Goal: Task Accomplishment & Management: Manage account settings

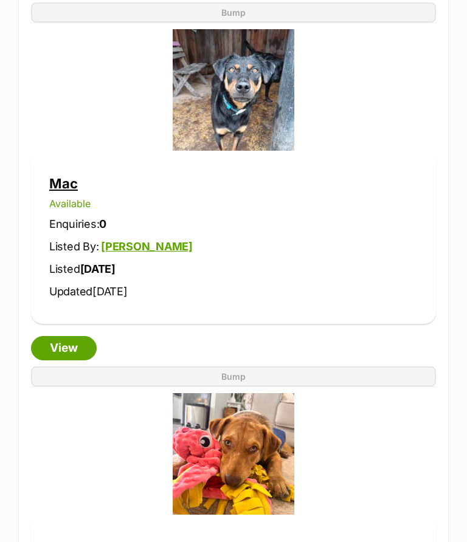
scroll to position [2055, 0]
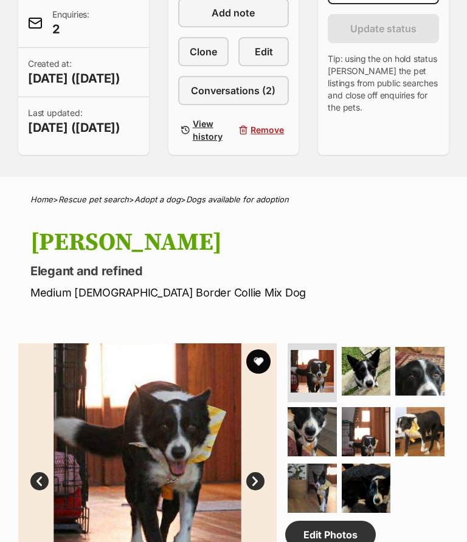
scroll to position [331, 0]
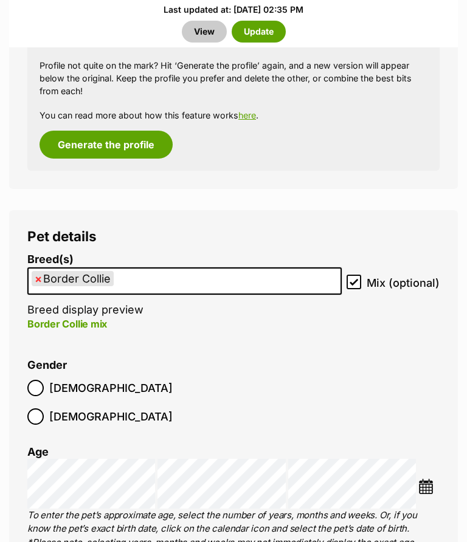
scroll to position [1976, 0]
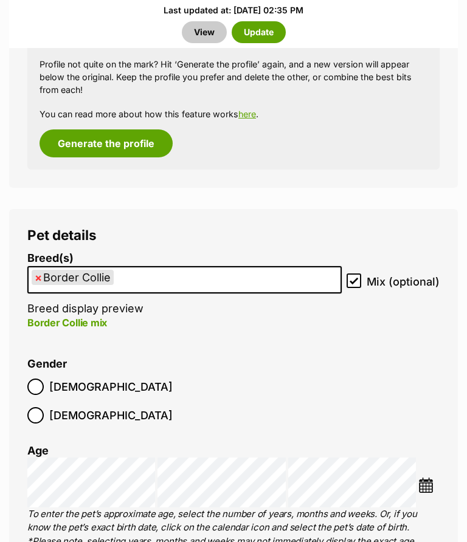
click at [423, 478] on img at bounding box center [425, 485] width 15 height 15
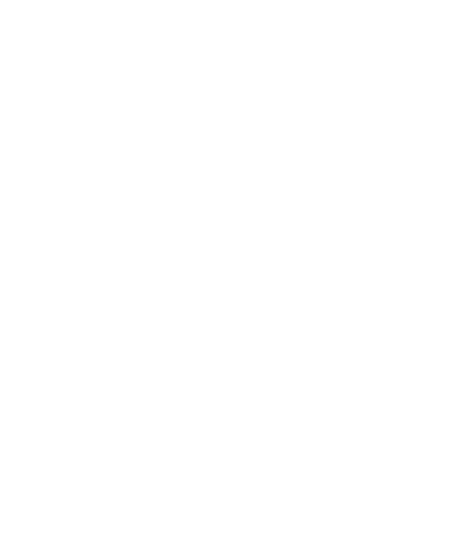
scroll to position [313, 0]
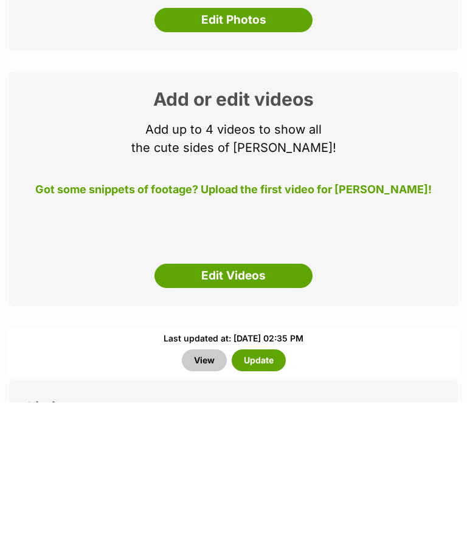
click at [267, 490] on button "Update" at bounding box center [259, 501] width 54 height 22
